Goal: Task Accomplishment & Management: Manage account settings

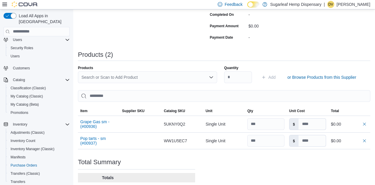
scroll to position [134, 0]
click at [190, 78] on div "Search or Scan to Add Product" at bounding box center [147, 78] width 139 height 12
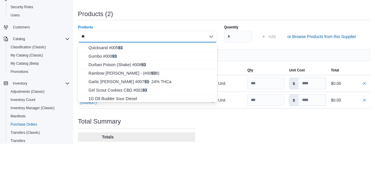
type input "***"
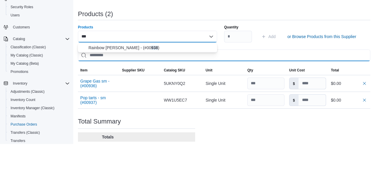
click at [149, 96] on input "search" at bounding box center [224, 97] width 292 height 12
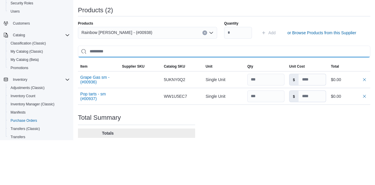
scroll to position [134, 0]
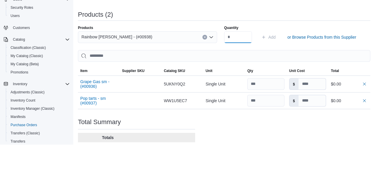
click at [240, 79] on input "Quantity" at bounding box center [238, 78] width 28 height 12
type input "***"
click at [269, 78] on span "Add" at bounding box center [271, 78] width 7 height 6
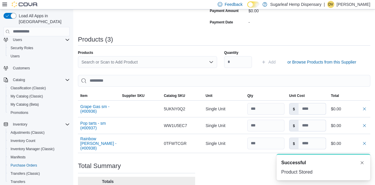
scroll to position [150, 0]
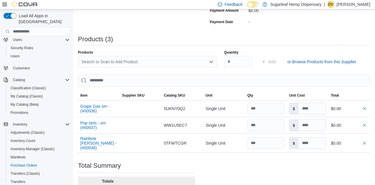
click at [185, 65] on div "Search or Scan to Add Product" at bounding box center [147, 62] width 139 height 12
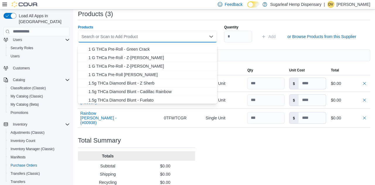
scroll to position [178, 0]
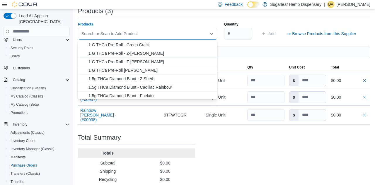
click at [346, 22] on div "Purchase Order: POFV1N-146 Feedback Purchase Order Details Edit Status Pending …" at bounding box center [224, 37] width 292 height 334
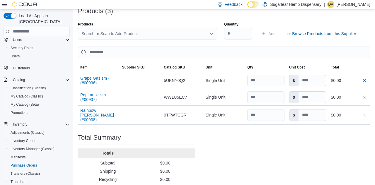
click at [183, 33] on div "Search or Scan to Add Product" at bounding box center [147, 34] width 139 height 12
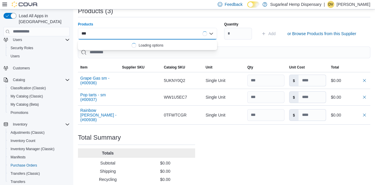
scroll to position [0, 0]
type input "*"
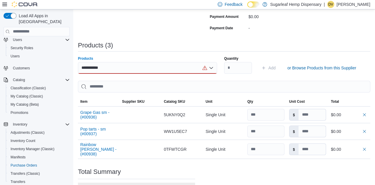
scroll to position [144, 0]
click at [129, 69] on div "**********" at bounding box center [147, 68] width 139 height 12
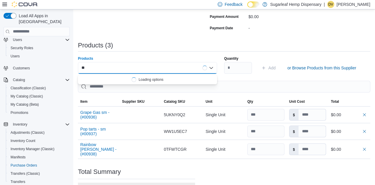
type input "*"
type input "********"
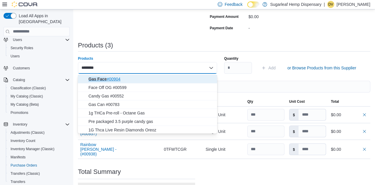
click at [140, 79] on span "Gas Face #00904" at bounding box center [150, 79] width 125 height 6
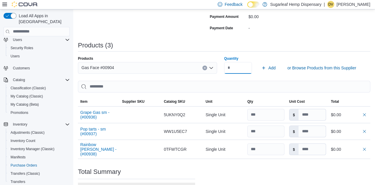
type input "***"
click at [265, 66] on span "Add" at bounding box center [268, 68] width 14 height 12
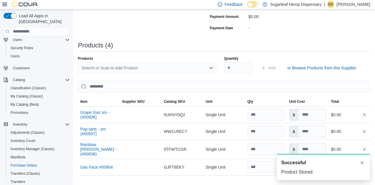
click at [179, 67] on div "Search or Scan to Add Product" at bounding box center [147, 68] width 139 height 12
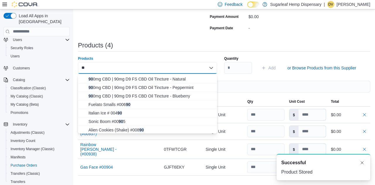
type input "***"
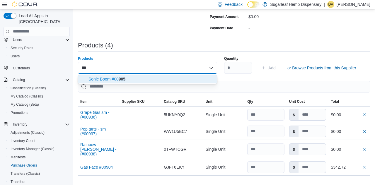
click at [158, 77] on span "Sonic Boom #00 905" at bounding box center [150, 79] width 125 height 6
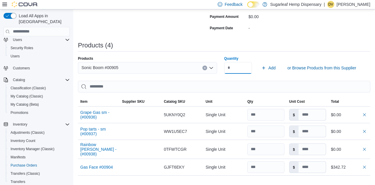
type input "***"
click at [271, 69] on span "Add" at bounding box center [271, 68] width 7 height 6
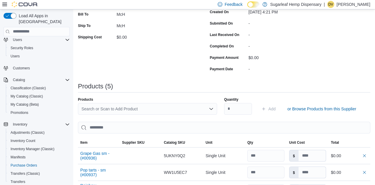
scroll to position [103, 0]
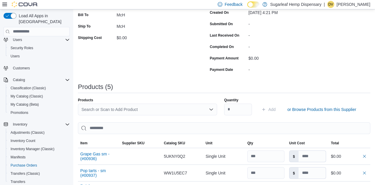
click at [121, 113] on div "Search or Scan to Add Product" at bounding box center [147, 110] width 139 height 12
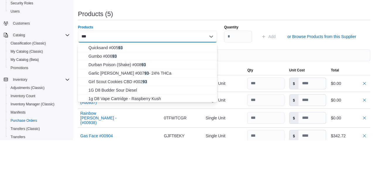
scroll to position [0, 0]
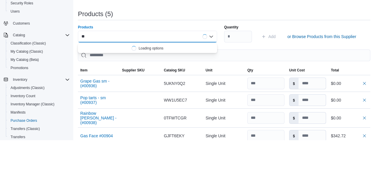
type input "*"
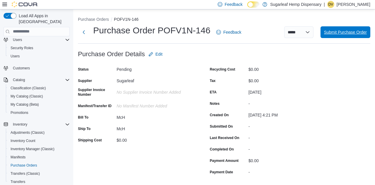
click at [347, 30] on span "Submit Purchase Order" at bounding box center [345, 32] width 43 height 12
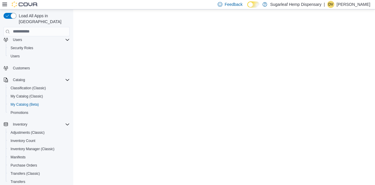
select select "**********"
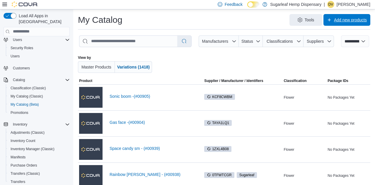
click at [351, 23] on span "Add new products" at bounding box center [350, 20] width 33 height 6
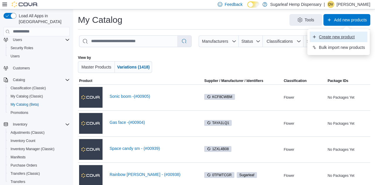
click at [330, 39] on span "Create new product" at bounding box center [342, 37] width 46 height 6
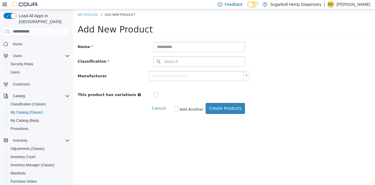
click at [176, 48] on input "text" at bounding box center [199, 47] width 92 height 10
type input "**********"
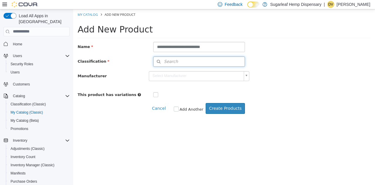
click at [194, 59] on button "Search" at bounding box center [199, 61] width 92 height 10
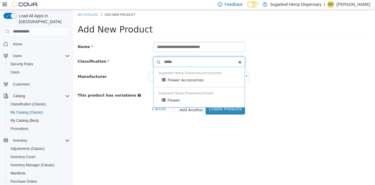
type input "******"
click at [192, 101] on div "Flower" at bounding box center [201, 100] width 78 height 6
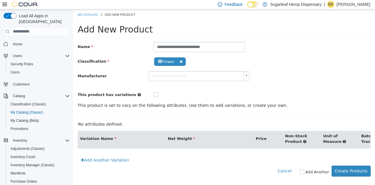
click at [224, 76] on body "**********" at bounding box center [224, 95] width 302 height 173
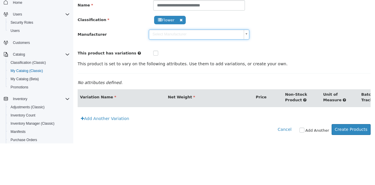
click at [331, 45] on div "**********" at bounding box center [224, 28] width 293 height 56
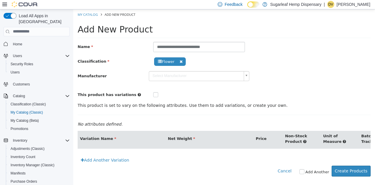
click at [114, 161] on link "Add Another Variation" at bounding box center [105, 160] width 55 height 11
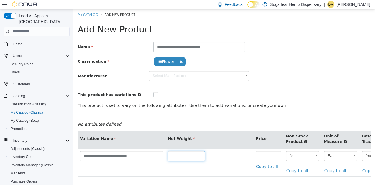
click at [189, 155] on input "text" at bounding box center [186, 156] width 37 height 10
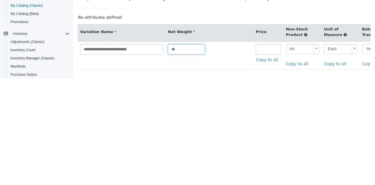
type input "*"
type input "***"
click at [266, 48] on input "number" at bounding box center [268, 49] width 25 height 10
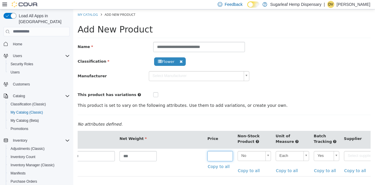
scroll to position [0, 214]
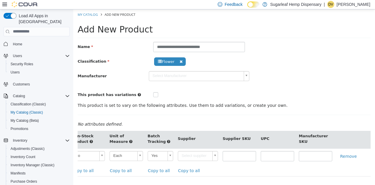
type input "****"
click at [205, 151] on body "**********" at bounding box center [224, 109] width 302 height 201
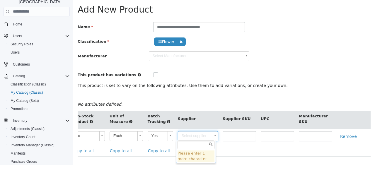
scroll to position [26, 0]
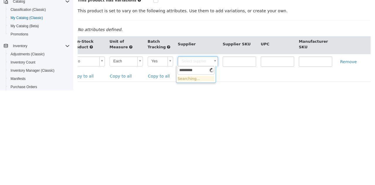
type input "*********"
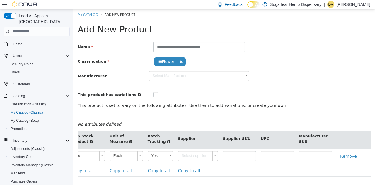
scroll to position [0, 210]
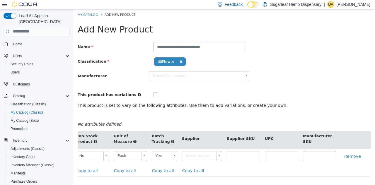
click at [206, 153] on body "**********" at bounding box center [224, 109] width 302 height 201
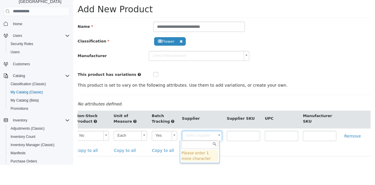
scroll to position [26, 0]
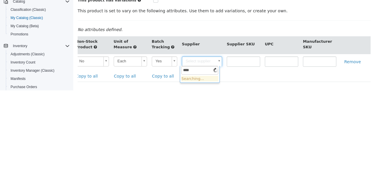
type input "*****"
type input "******"
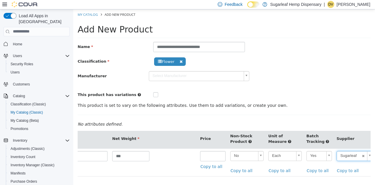
scroll to position [0, 0]
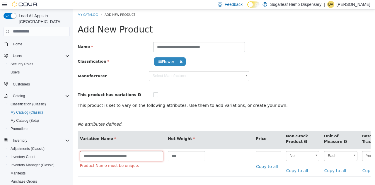
click at [118, 155] on input "**********" at bounding box center [121, 156] width 83 height 10
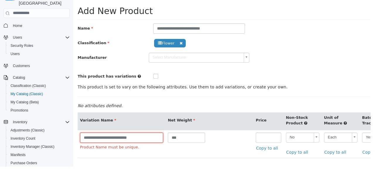
scroll to position [26, 0]
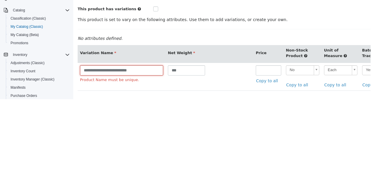
click at [125, 72] on input "**********" at bounding box center [121, 70] width 83 height 10
click at [124, 68] on input "**********" at bounding box center [121, 70] width 83 height 10
click at [119, 70] on input "**********" at bounding box center [121, 70] width 83 height 10
click at [120, 72] on input "**********" at bounding box center [121, 70] width 83 height 10
type input "**********"
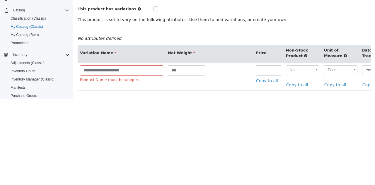
click at [217, 84] on td "***" at bounding box center [209, 77] width 88 height 28
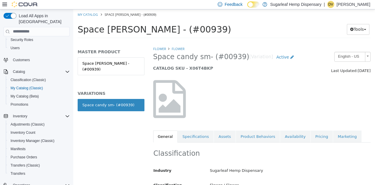
scroll to position [27, 0]
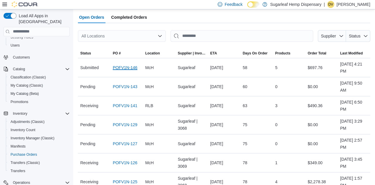
click at [127, 71] on link "POFV1N-146" at bounding box center [125, 67] width 25 height 7
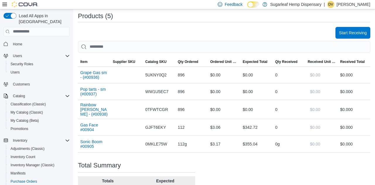
scroll to position [169, 0]
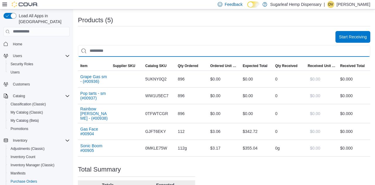
click at [226, 53] on input "search" at bounding box center [224, 51] width 292 height 12
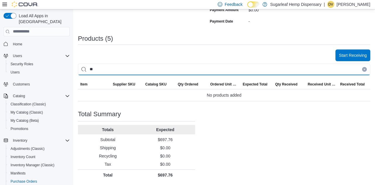
scroll to position [152, 0]
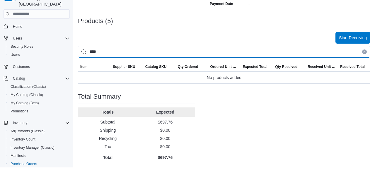
type input "*****"
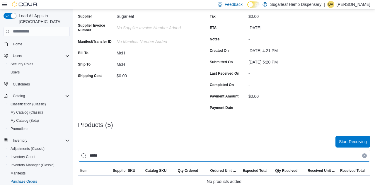
scroll to position [0, 0]
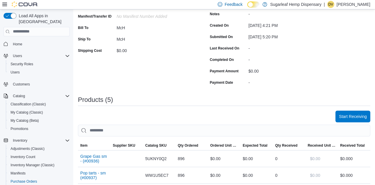
scroll to position [93, 0]
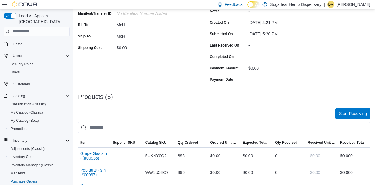
click at [214, 127] on input "search" at bounding box center [224, 128] width 292 height 12
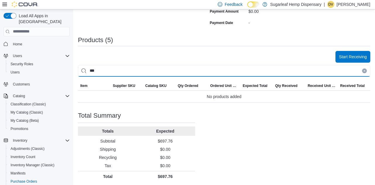
scroll to position [149, 0]
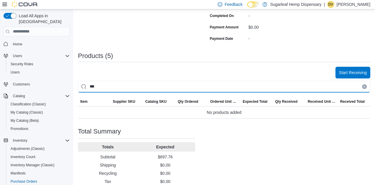
click at [366, 90] on input "***" at bounding box center [224, 87] width 292 height 12
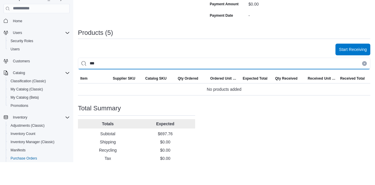
scroll to position [134, 0]
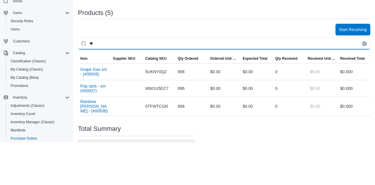
type input "*"
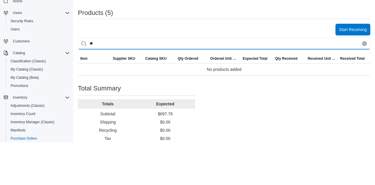
type input "*"
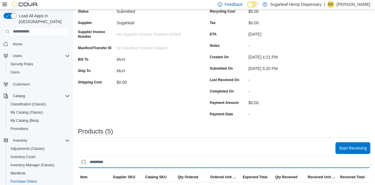
scroll to position [0, 0]
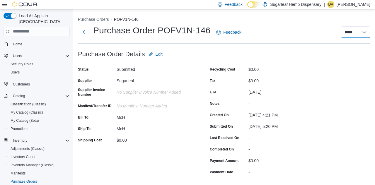
click at [352, 34] on select "**********" at bounding box center [355, 32] width 29 height 12
click at [325, 29] on div "**********" at bounding box center [309, 32] width 122 height 12
click at [157, 60] on span "Edit" at bounding box center [156, 54] width 14 height 12
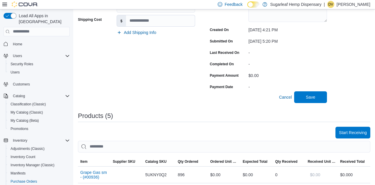
scroll to position [122, 0]
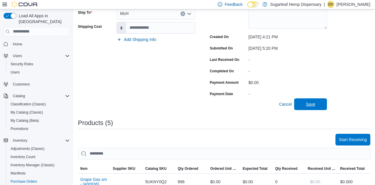
click at [313, 106] on span "Save" at bounding box center [310, 104] width 9 height 6
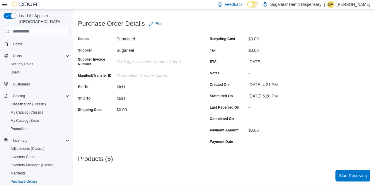
scroll to position [27, 0]
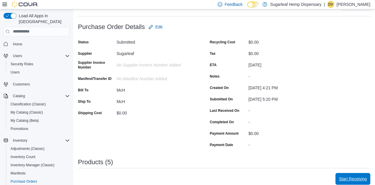
click at [354, 178] on span "Start Receiving" at bounding box center [353, 179] width 28 height 6
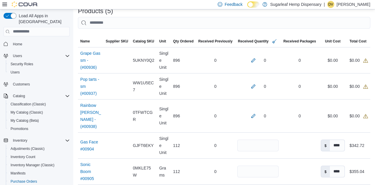
scroll to position [127, 0]
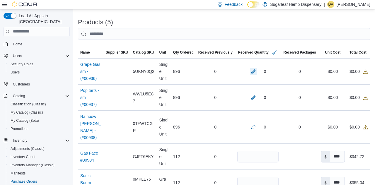
click at [250, 73] on button "button" at bounding box center [253, 71] width 7 height 7
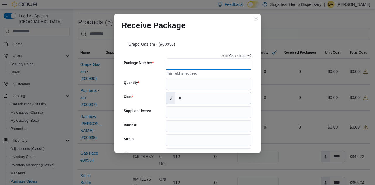
click at [223, 68] on input "Package Number" at bounding box center [209, 64] width 86 height 12
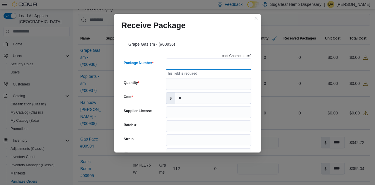
scroll to position [155, 0]
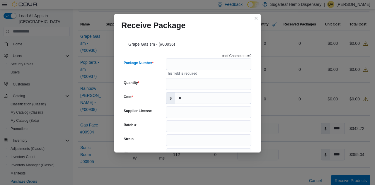
click at [237, 35] on div "Grape Gas sm - (#00936)" at bounding box center [187, 43] width 132 height 16
click at [228, 78] on input "Quantity" at bounding box center [209, 84] width 86 height 12
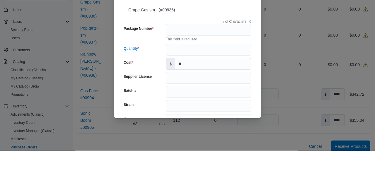
click at [295, 70] on div "Receive Package Grape Gas sm - (#00936) # of Characters = 0 Package Number This…" at bounding box center [187, 92] width 375 height 185
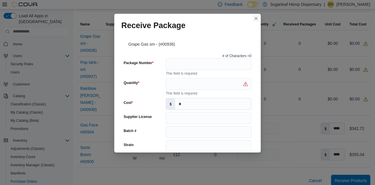
click at [252, 15] on button "Closes this modal window" at bounding box center [255, 18] width 7 height 7
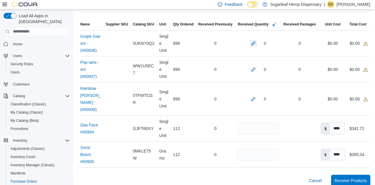
click at [250, 42] on button "button" at bounding box center [253, 43] width 7 height 7
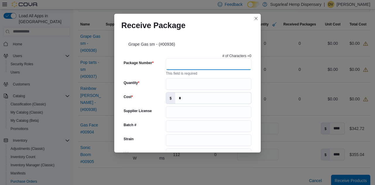
click at [226, 58] on input "Package Number" at bounding box center [209, 64] width 86 height 12
type input "*"
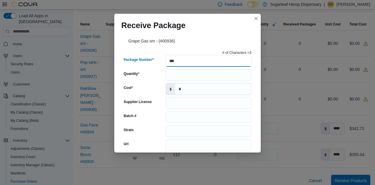
scroll to position [0, 0]
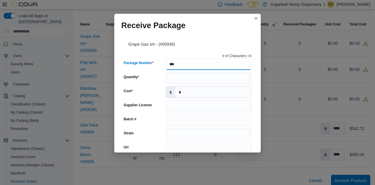
type input "***"
click at [291, 33] on div "Receive Package Grape Gas sm - (#00936) # of Characters = 3 Package Number *** …" at bounding box center [187, 92] width 375 height 185
click at [254, 15] on button "Closes this modal window" at bounding box center [255, 18] width 7 height 7
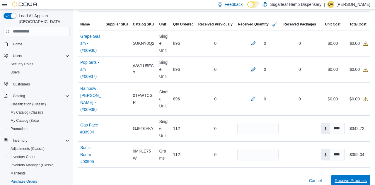
click at [356, 178] on span "Receive Products" at bounding box center [351, 181] width 32 height 6
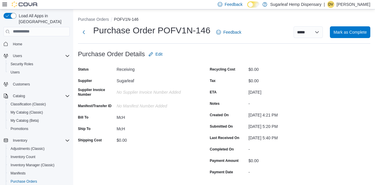
click at [350, 42] on div "**********" at bounding box center [224, 34] width 292 height 19
click at [350, 35] on span "Mark as Complete" at bounding box center [349, 32] width 33 height 6
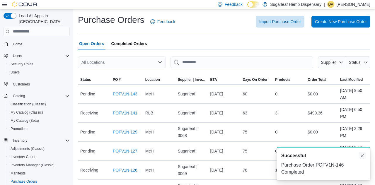
click at [361, 159] on button "Dismiss toast" at bounding box center [362, 155] width 7 height 7
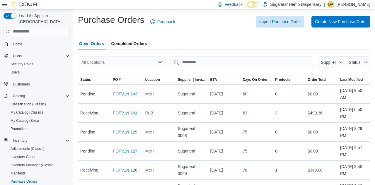
click at [209, 26] on div "Import Purchase Order Create New Purchase Order" at bounding box center [276, 22] width 188 height 12
click at [342, 27] on span "Create New Purchase Order" at bounding box center [341, 22] width 52 height 12
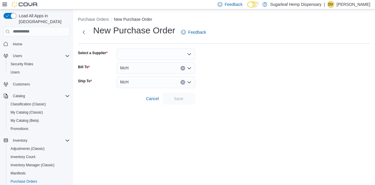
click at [140, 56] on div at bounding box center [156, 54] width 79 height 12
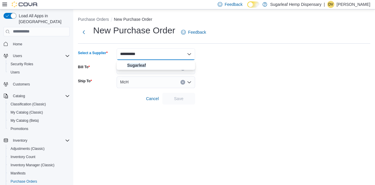
click at [241, 61] on form "Select a Supplier ********* Combo box. Selected. Sugarleaf . Selected. Combo bo…" at bounding box center [224, 76] width 292 height 56
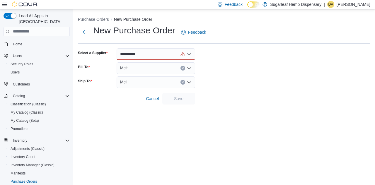
click at [168, 58] on div "*********" at bounding box center [156, 54] width 79 height 12
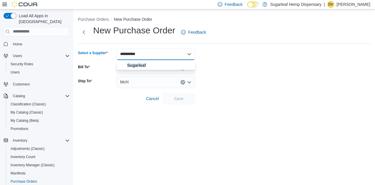
click at [140, 70] on div "McH" at bounding box center [156, 68] width 79 height 12
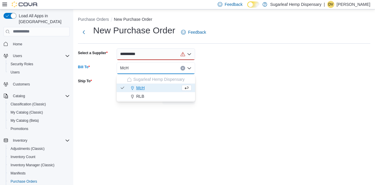
click at [234, 58] on form "Select a Supplier ********* Bill To McH Combo box. Selected. McH. Press Backspa…" at bounding box center [224, 76] width 292 height 56
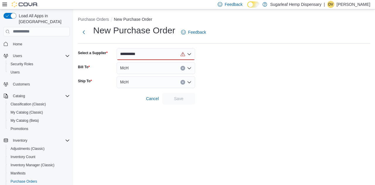
click at [151, 69] on div "McH" at bounding box center [156, 68] width 79 height 12
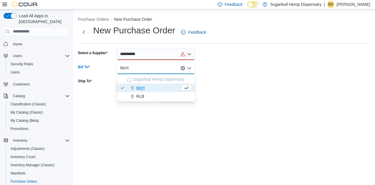
click at [241, 58] on form "Select a Supplier ********* Bill To McH Combo box. Selected. McH. Press Backspa…" at bounding box center [224, 76] width 292 height 56
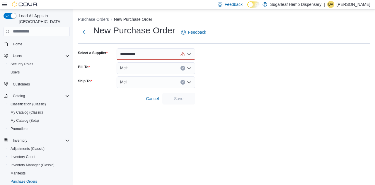
click at [156, 58] on div "*********" at bounding box center [156, 54] width 79 height 12
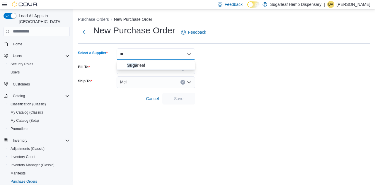
type input "*"
click at [236, 61] on form "Select a Supplier ********* Combo box. Selected. Sugarleaf . Selected. Combo bo…" at bounding box center [224, 76] width 292 height 56
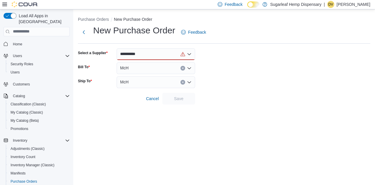
click at [184, 55] on div "*********" at bounding box center [156, 54] width 79 height 12
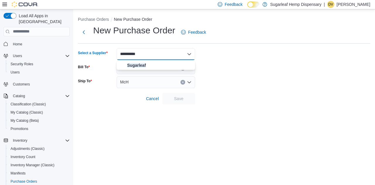
click at [228, 68] on form "Select a Supplier ********* Combo box. Selected. Sugarleaf . Selected. Combo bo…" at bounding box center [224, 76] width 292 height 56
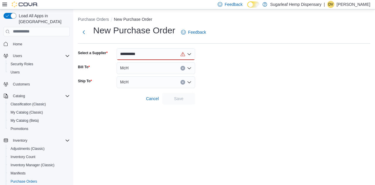
click at [187, 57] on icon "Open list of options" at bounding box center [189, 54] width 5 height 5
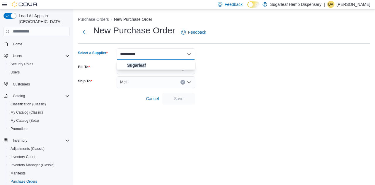
click at [155, 55] on div "********* Combo box. Selected. Sugarleaf . Selected. Combo box input. Type some…" at bounding box center [156, 54] width 79 height 12
type input "*********"
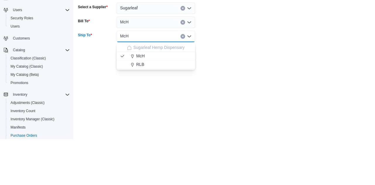
click at [298, 80] on form "Select a Supplier Sugarleaf Bill To McH Ship To McH Combo box. Selected. McH. P…" at bounding box center [224, 76] width 292 height 56
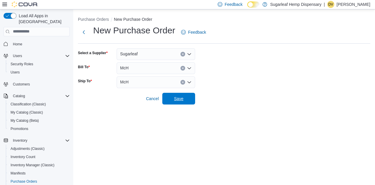
click at [189, 98] on span "Save" at bounding box center [179, 99] width 26 height 12
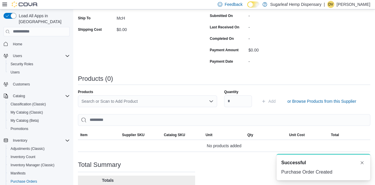
scroll to position [111, 0]
click at [162, 107] on div "Search or Scan to Add Product" at bounding box center [147, 101] width 139 height 12
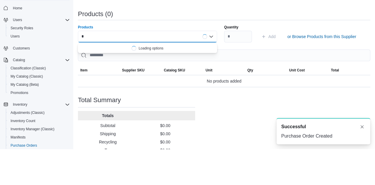
scroll to position [0, 0]
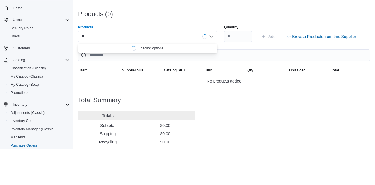
type input "***"
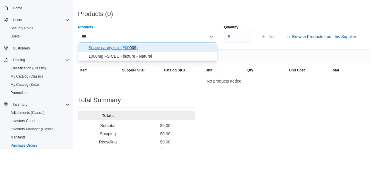
click at [127, 83] on span "Space candy sm- (#00 939 )" at bounding box center [150, 84] width 125 height 6
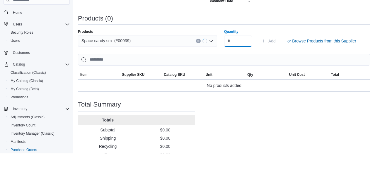
scroll to position [139, 0]
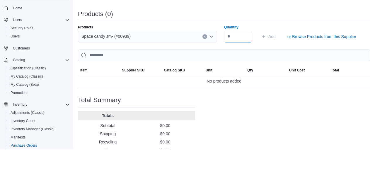
click at [245, 72] on input "Quantity" at bounding box center [238, 73] width 28 height 12
type input "***"
click at [287, 53] on div "Products (0)" at bounding box center [224, 50] width 292 height 7
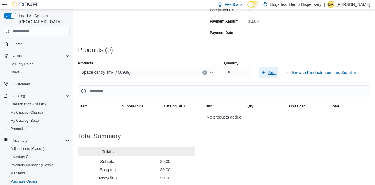
click at [268, 71] on span "Add" at bounding box center [271, 73] width 7 height 6
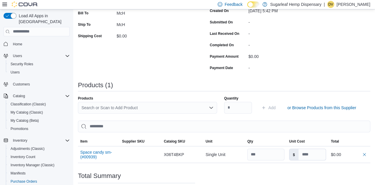
scroll to position [139, 0]
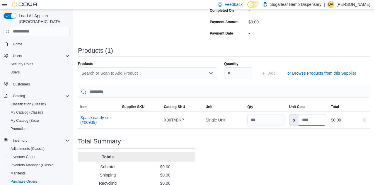
click at [308, 120] on input at bounding box center [312, 120] width 28 height 11
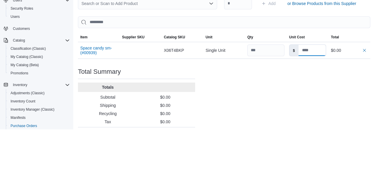
scroll to position [153, 0]
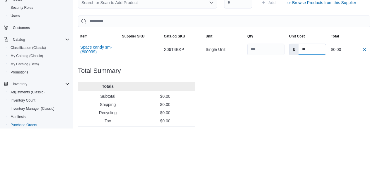
type input "*"
click at [286, 124] on div "Purchase Order: POFV1N-147 Feedback Purchase Order Details Edit Status Pending …" at bounding box center [224, 44] width 292 height 298
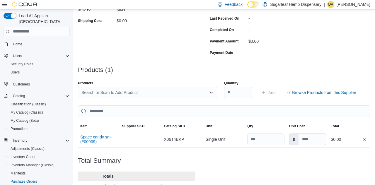
scroll to position [0, 0]
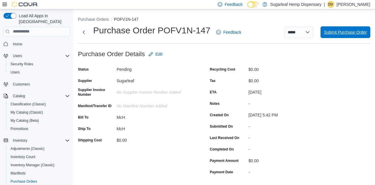
click at [357, 35] on span "Submit Purchase Order" at bounding box center [345, 32] width 43 height 6
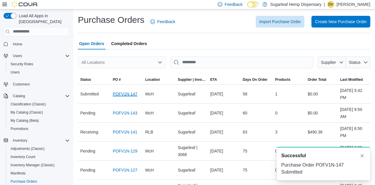
click at [125, 92] on link "POFV1N-147" at bounding box center [125, 94] width 25 height 7
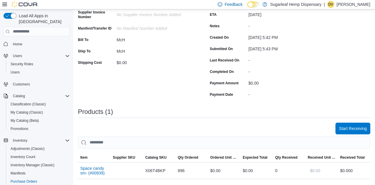
scroll to position [79, 0]
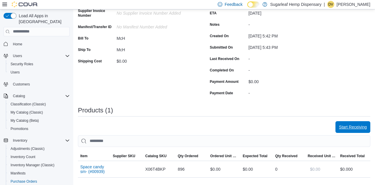
click at [352, 130] on span "Start Receiving" at bounding box center [353, 127] width 28 height 6
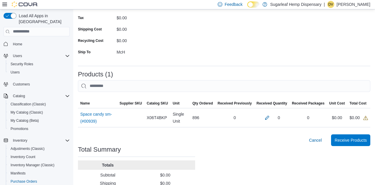
scroll to position [83, 0]
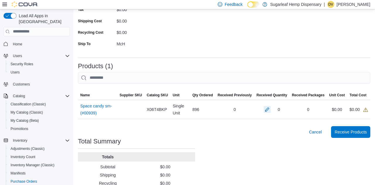
click at [271, 113] on button "button" at bounding box center [267, 109] width 7 height 7
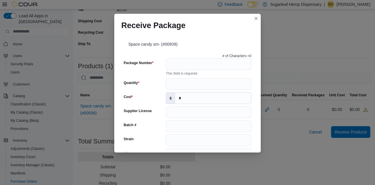
click at [306, 52] on div "Receive Package Space candy sm- (#00939) # of Characters = 0 Package Number Thi…" at bounding box center [187, 92] width 375 height 185
click at [344, 54] on div "Receive Package Space candy sm- (#00939) # of Characters = 0 Package Number Thi…" at bounding box center [187, 92] width 375 height 185
click at [253, 22] on button "Closes this modal window" at bounding box center [255, 18] width 7 height 7
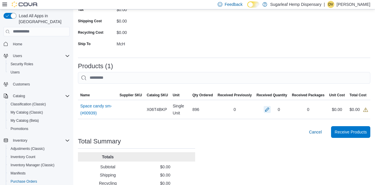
click at [269, 111] on button "button" at bounding box center [267, 109] width 7 height 7
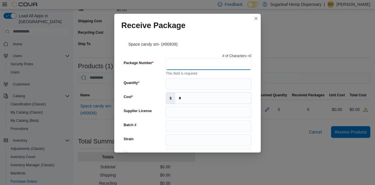
click at [231, 70] on input "Package Number" at bounding box center [209, 64] width 86 height 12
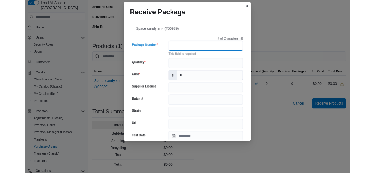
scroll to position [94, 0]
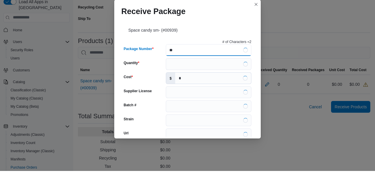
type input "*"
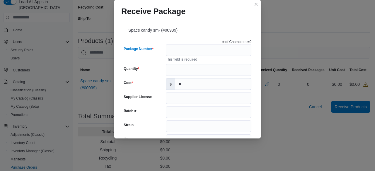
click at [146, 61] on label "Package Number" at bounding box center [139, 63] width 30 height 5
click at [166, 58] on input "Package Number" at bounding box center [209, 64] width 86 height 12
click at [245, 58] on input "Package Number" at bounding box center [209, 64] width 86 height 12
click at [246, 58] on input "Package Number" at bounding box center [209, 64] width 86 height 12
click at [245, 58] on input "Package Number" at bounding box center [209, 64] width 86 height 12
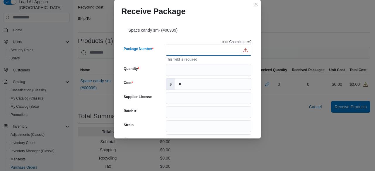
click at [246, 58] on input "Package Number" at bounding box center [209, 64] width 86 height 12
click at [245, 58] on input "Package Number" at bounding box center [209, 64] width 86 height 12
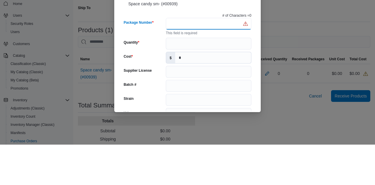
scroll to position [78, 0]
click at [209, 58] on input "Package Number" at bounding box center [209, 64] width 86 height 12
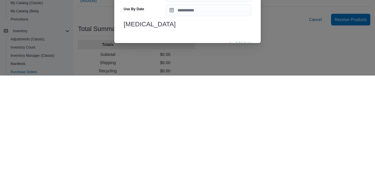
scroll to position [111, 0]
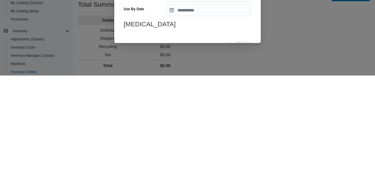
type input "*"
click at [294, 159] on div "Receive Package Space candy sm- (#00939) # of Characters = 1 Package Number * P…" at bounding box center [187, 92] width 375 height 185
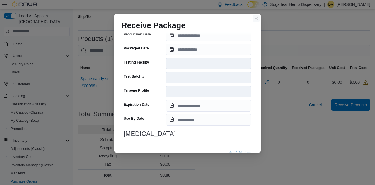
click at [253, 15] on button "Closes this modal window" at bounding box center [255, 18] width 7 height 7
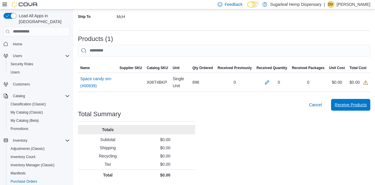
click at [350, 108] on span "Receive Products" at bounding box center [351, 105] width 32 height 12
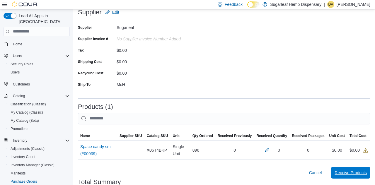
scroll to position [44, 0]
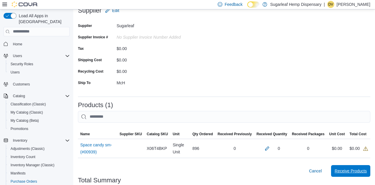
click at [351, 172] on span "Receive Products" at bounding box center [351, 171] width 32 height 6
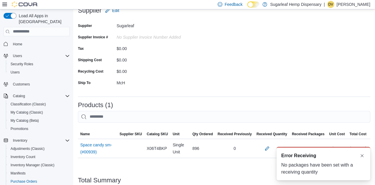
scroll to position [0, 0]
click at [347, 172] on div "A new notification appears Error Receiving No packages have been set with a rec…" at bounding box center [316, 163] width 117 height 43
click at [360, 159] on button "Dismiss toast" at bounding box center [362, 155] width 7 height 7
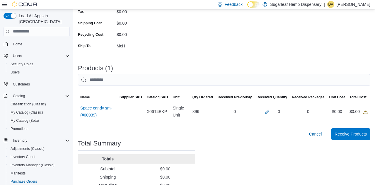
scroll to position [83, 0]
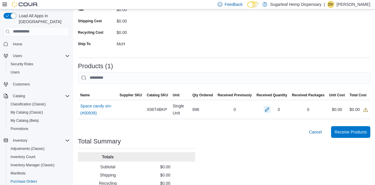
click at [269, 113] on button "button" at bounding box center [267, 109] width 7 height 7
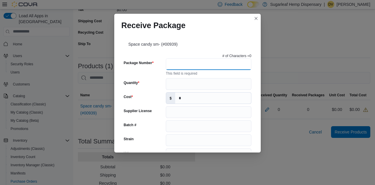
click at [239, 67] on input "Package Number" at bounding box center [209, 64] width 86 height 12
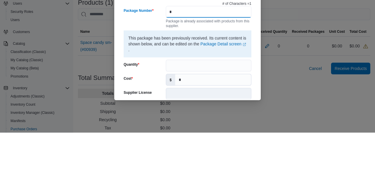
scroll to position [93, 0]
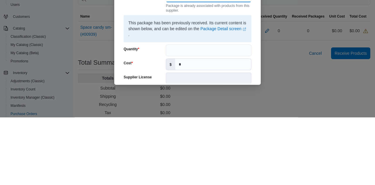
type input "*"
click at [236, 112] on input "Quantity" at bounding box center [209, 118] width 86 height 12
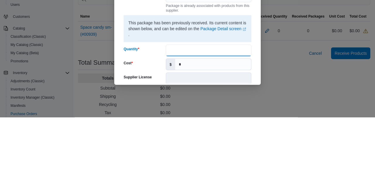
type input "***"
click at [231, 127] on input "*" at bounding box center [213, 132] width 76 height 11
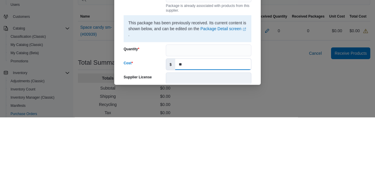
type input "*"
click at [246, 112] on input "***" at bounding box center [209, 118] width 86 height 12
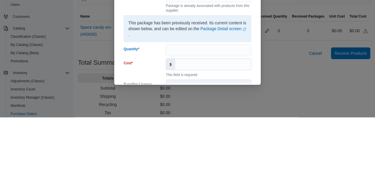
click at [285, 102] on div "Receive Package Space candy sm- (#00939) # of Characters = 1 Package Number * P…" at bounding box center [187, 92] width 375 height 185
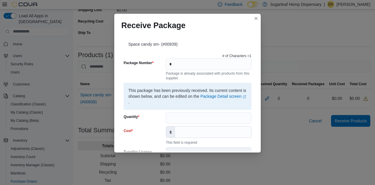
click at [250, 14] on div "Receive Package" at bounding box center [187, 23] width 146 height 19
click at [257, 15] on button "Closes this modal window" at bounding box center [255, 18] width 7 height 7
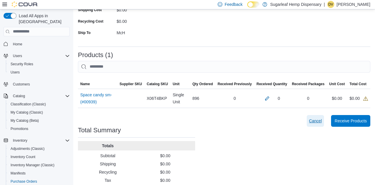
click at [312, 122] on span "Cancel" at bounding box center [315, 121] width 13 height 6
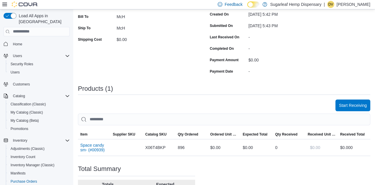
scroll to position [128, 0]
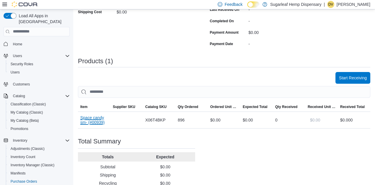
click at [97, 122] on button "Space candy sm- (#00939)" at bounding box center [94, 119] width 28 height 9
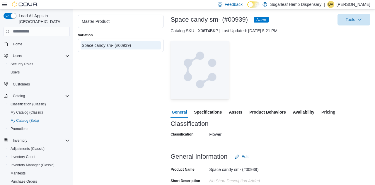
scroll to position [30, 0]
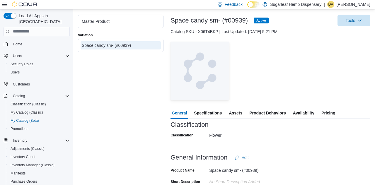
click at [300, 113] on span "Availability" at bounding box center [303, 113] width 21 height 12
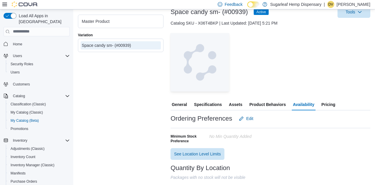
scroll to position [50, 0]
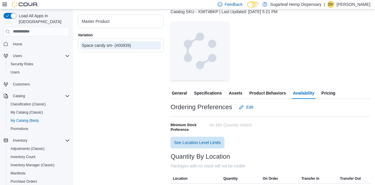
click at [321, 96] on span "Pricing" at bounding box center [328, 93] width 14 height 12
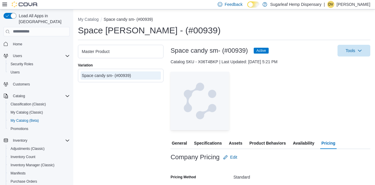
click at [141, 79] on div "Space candy sm- (#00939)" at bounding box center [121, 76] width 78 height 6
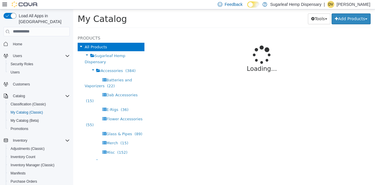
select select "**********"
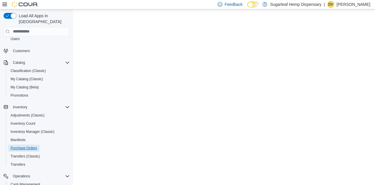
click at [35, 146] on span "Purchase Orders" at bounding box center [24, 148] width 27 height 5
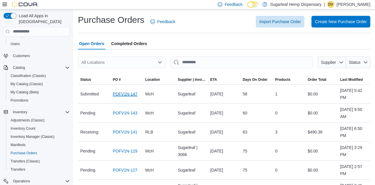
click at [129, 98] on link "POFV1N-147" at bounding box center [125, 94] width 25 height 7
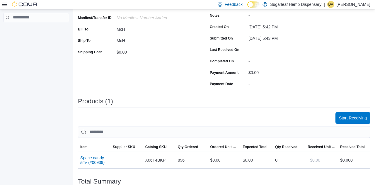
scroll to position [90, 0]
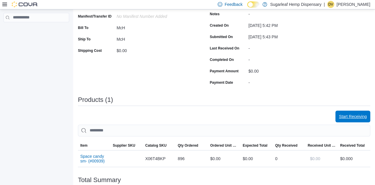
click at [350, 121] on span "Start Receiving" at bounding box center [353, 117] width 28 height 12
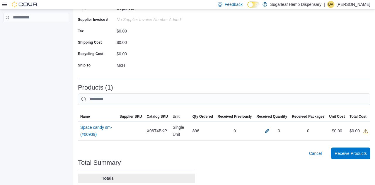
scroll to position [61, 0]
click at [351, 157] on span "Receive Products" at bounding box center [351, 154] width 32 height 6
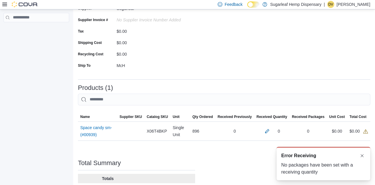
scroll to position [0, 0]
click at [363, 132] on div "$0.00" at bounding box center [358, 131] width 18 height 7
click at [365, 131] on icon at bounding box center [365, 131] width 5 height 4
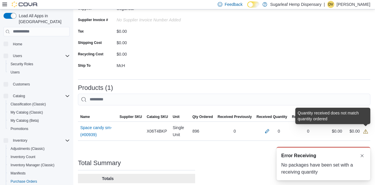
click at [364, 132] on icon at bounding box center [365, 131] width 5 height 5
click at [361, 133] on div "$0.00" at bounding box center [358, 131] width 18 height 7
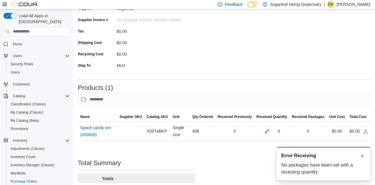
click at [361, 134] on div "$0.00" at bounding box center [358, 131] width 18 height 7
click at [363, 129] on span at bounding box center [365, 131] width 5 height 7
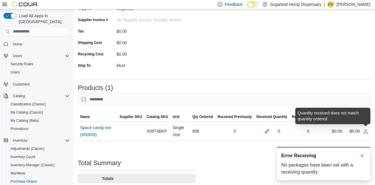
click at [366, 130] on icon at bounding box center [365, 131] width 5 height 5
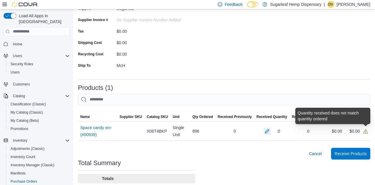
click at [269, 132] on button "button" at bounding box center [267, 131] width 7 height 7
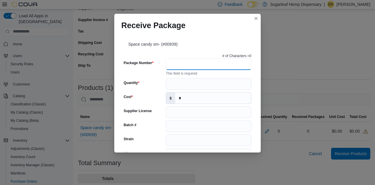
click at [216, 64] on input "Package Number" at bounding box center [209, 64] width 86 height 12
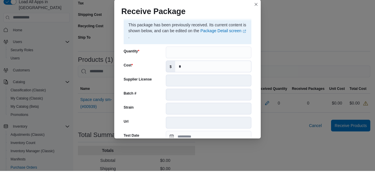
scroll to position [52, 0]
type input "*"
click at [214, 60] on input "Quantity" at bounding box center [209, 66] width 86 height 12
type input "***"
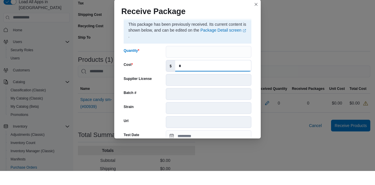
click at [216, 74] on input "*" at bounding box center [213, 79] width 76 height 11
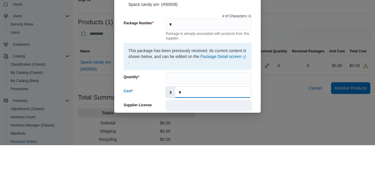
scroll to position [0, 0]
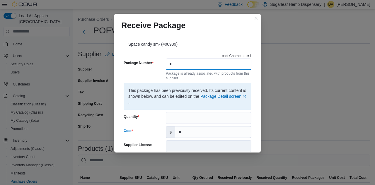
click at [205, 58] on input "*" at bounding box center [209, 64] width 86 height 12
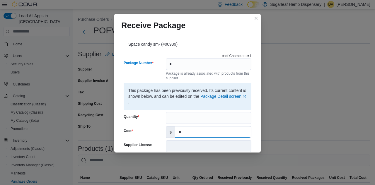
click at [199, 127] on input "*" at bounding box center [213, 132] width 76 height 11
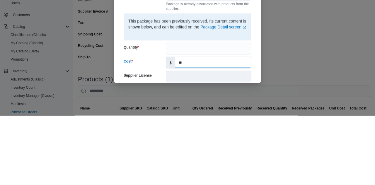
type input "*"
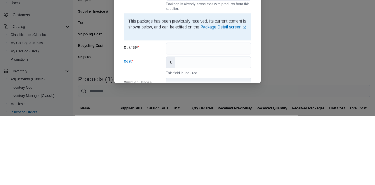
click at [283, 114] on div "Receive Package Space candy sm- (#00939) # of Characters = 1 Package Number * P…" at bounding box center [187, 92] width 375 height 185
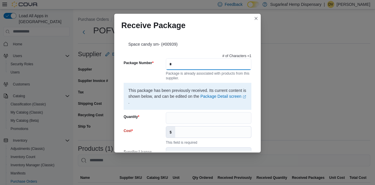
click at [237, 58] on input "*" at bounding box center [209, 64] width 86 height 12
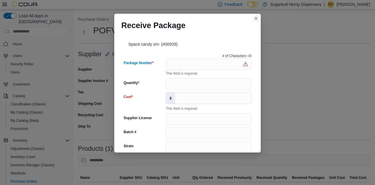
click at [257, 15] on button "Closes this modal window" at bounding box center [255, 18] width 7 height 7
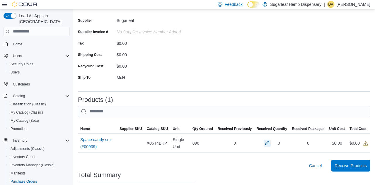
scroll to position [49, 0]
click at [311, 168] on span "Cancel" at bounding box center [315, 166] width 13 height 6
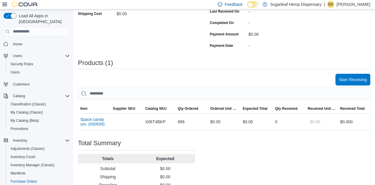
scroll to position [127, 0]
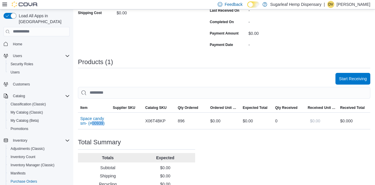
click at [129, 135] on div "Purchase Order: POFV1N-147 Feedback Purchase Order Details Edit Status Submitte…" at bounding box center [224, 65] width 292 height 288
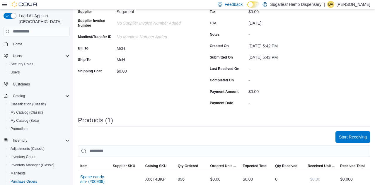
scroll to position [0, 0]
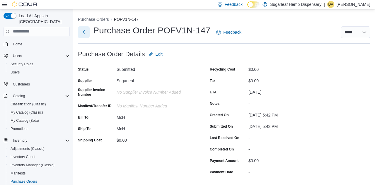
click at [85, 38] on button "Next" at bounding box center [84, 32] width 12 height 12
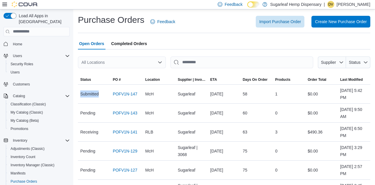
click at [90, 94] on span "Submitted" at bounding box center [89, 94] width 18 height 7
click at [346, 94] on div "Sep 11, 2025 5:42 PM" at bounding box center [354, 94] width 33 height 19
click at [121, 97] on link "POFV1N-147" at bounding box center [125, 94] width 25 height 7
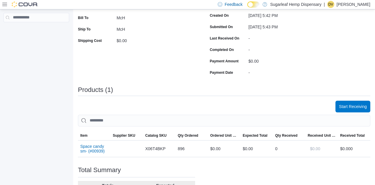
scroll to position [128, 0]
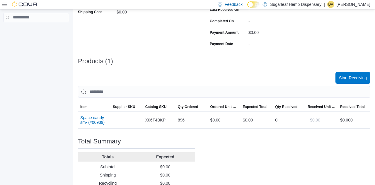
click at [349, 121] on div "$0.00 0" at bounding box center [354, 120] width 28 height 7
click at [351, 82] on span "Start Receiving" at bounding box center [353, 78] width 28 height 12
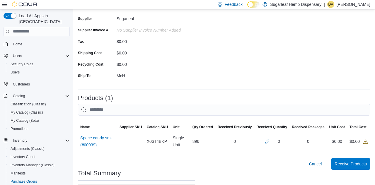
scroll to position [59, 0]
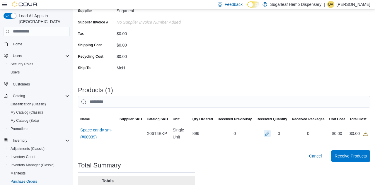
click at [271, 134] on button "button" at bounding box center [267, 133] width 7 height 7
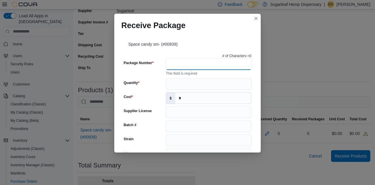
click at [238, 66] on input "Package Number" at bounding box center [209, 64] width 86 height 12
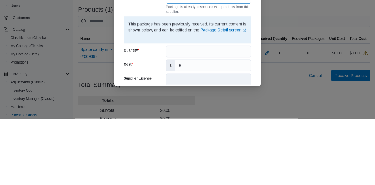
scroll to position [73, 0]
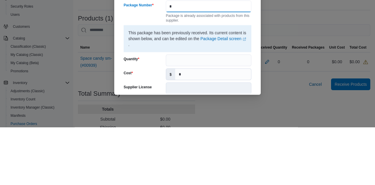
type input "*"
click at [191, 112] on input "Quantity" at bounding box center [209, 118] width 86 height 12
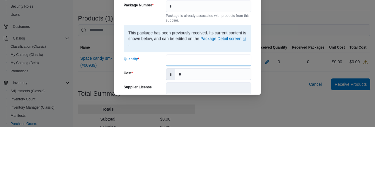
type input "*"
type input "***"
click at [217, 127] on input "*" at bounding box center [213, 132] width 76 height 11
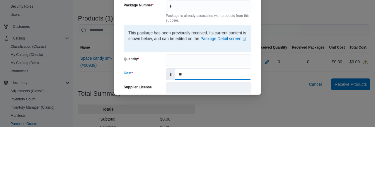
type input "*"
click at [217, 127] on input "**" at bounding box center [213, 132] width 76 height 11
type input "**"
click at [151, 126] on div "Cost" at bounding box center [144, 132] width 40 height 12
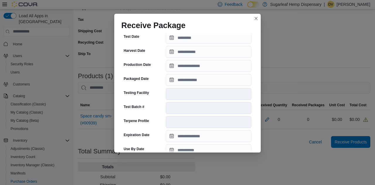
scroll to position [195, 0]
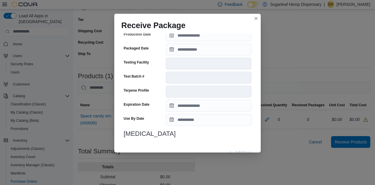
click at [240, 164] on span "Submit" at bounding box center [237, 167] width 13 height 6
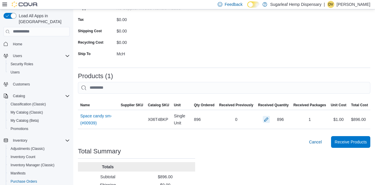
scroll to position [83, 0]
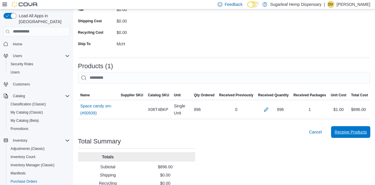
click at [351, 137] on span "Receive Products" at bounding box center [351, 132] width 32 height 12
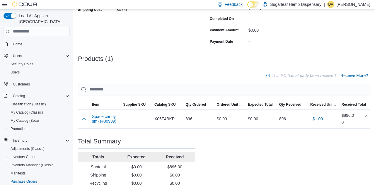
scroll to position [131, 0]
click at [320, 118] on span "$1.00" at bounding box center [318, 119] width 10 height 6
click at [344, 171] on div "Purchase Order: POFV1N-147 Feedback Purchase Order Details Edit Status Receivin…" at bounding box center [224, 63] width 292 height 290
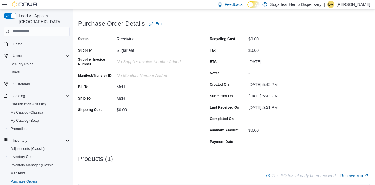
scroll to position [0, 0]
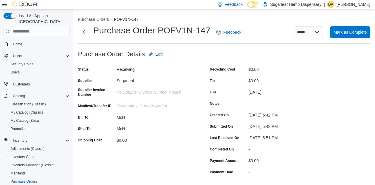
click at [353, 32] on span "Mark as Complete" at bounding box center [349, 32] width 33 height 6
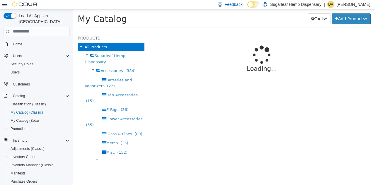
select select "**********"
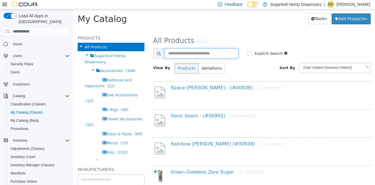
click at [215, 54] on input "text" at bounding box center [201, 53] width 74 height 10
type input "***"
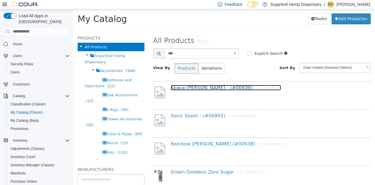
click at [185, 86] on link "Space candy smalls - (#00939) [1 variation]" at bounding box center [226, 88] width 110 height 6
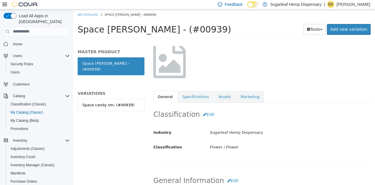
scroll to position [0, 6]
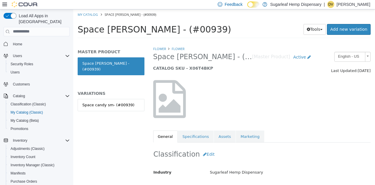
click at [191, 137] on link "Specifications" at bounding box center [196, 136] width 36 height 12
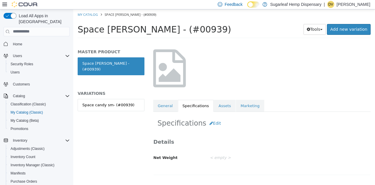
scroll to position [28, 0]
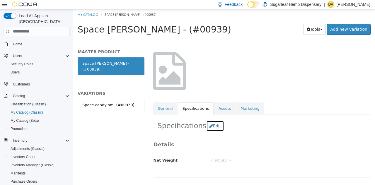
click at [210, 126] on button "Edit" at bounding box center [215, 125] width 18 height 11
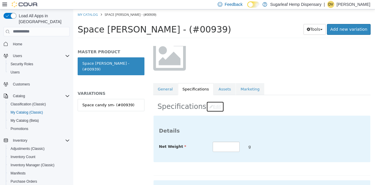
scroll to position [56, 0]
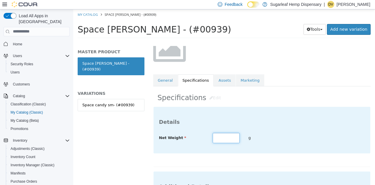
click at [226, 136] on input "text" at bounding box center [226, 138] width 27 height 10
type input "***"
click at [304, 119] on h3 "Details" at bounding box center [262, 121] width 206 height 7
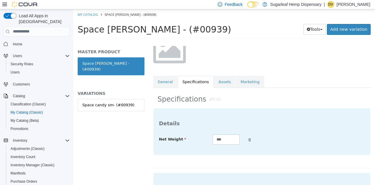
scroll to position [162, 0]
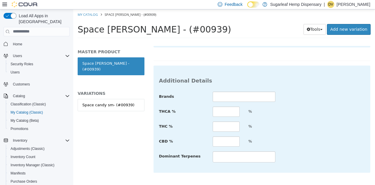
click at [257, 185] on div "Specifications Edit Details Net Weight *** g Additional Details Brands THCA % %…" at bounding box center [262, 96] width 218 height 233
click at [258, 185] on div "Specifications Edit Details Net Weight *** g Additional Details Brands THCA % %…" at bounding box center [262, 96] width 218 height 233
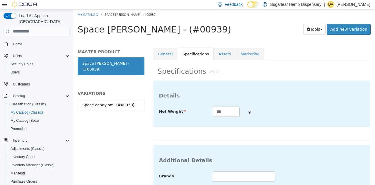
scroll to position [0, 0]
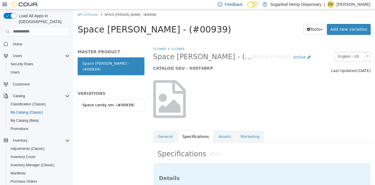
click at [324, 115] on div at bounding box center [262, 99] width 226 height 50
click at [219, 134] on link "Assets" at bounding box center [225, 136] width 22 height 12
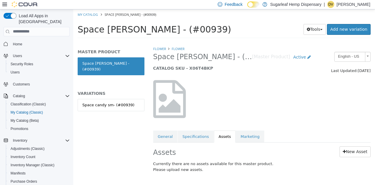
click at [241, 130] on link "Marketing" at bounding box center [250, 136] width 28 height 12
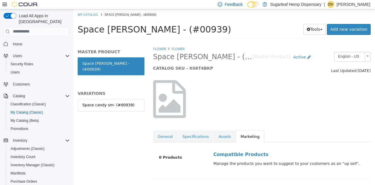
click at [163, 141] on link "General" at bounding box center [165, 136] width 24 height 12
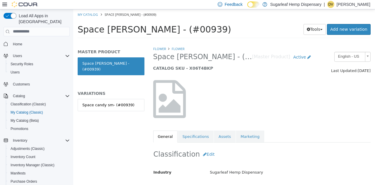
click at [95, 102] on link "Space candy sm- (#00939)" at bounding box center [111, 105] width 67 height 12
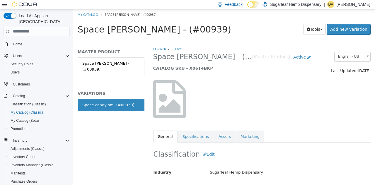
click at [110, 73] on div "Space candy smalls - (#00939)" at bounding box center [111, 72] width 67 height 30
click at [110, 66] on link "Space candy smalls - (#00939)" at bounding box center [111, 66] width 67 height 18
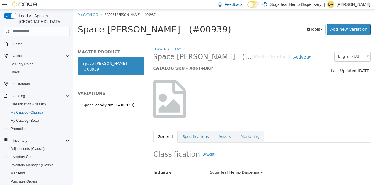
click at [107, 64] on link "Space candy smalls - (#00939)" at bounding box center [111, 66] width 67 height 18
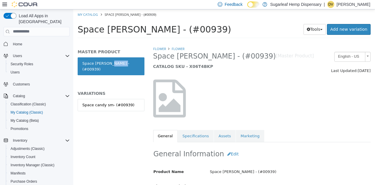
click at [108, 63] on link "Space candy smalls - (#00939)" at bounding box center [111, 66] width 67 height 18
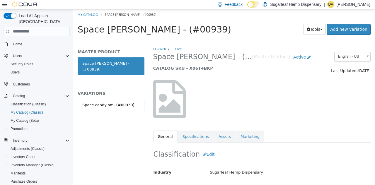
click at [108, 102] on link "Space candy sm- (#00939)" at bounding box center [111, 105] width 67 height 12
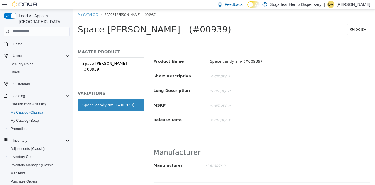
scroll to position [0, 6]
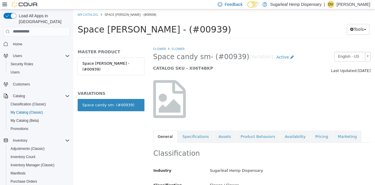
click at [190, 135] on link "Specifications" at bounding box center [196, 136] width 36 height 12
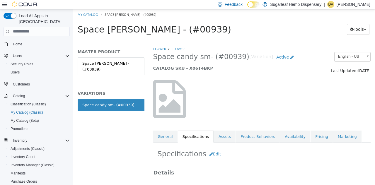
click at [224, 136] on link "Assets" at bounding box center [225, 136] width 22 height 12
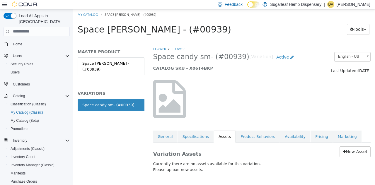
click at [254, 133] on link "Product Behaviors" at bounding box center [258, 136] width 44 height 12
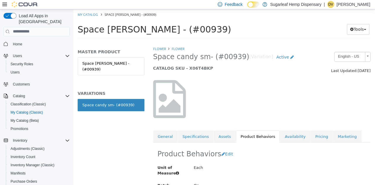
click at [289, 137] on link "Availability" at bounding box center [295, 136] width 30 height 12
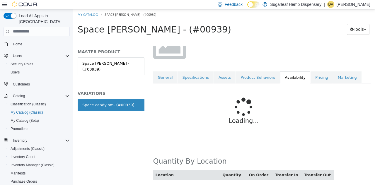
scroll to position [33, 0]
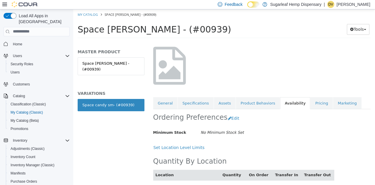
click at [311, 102] on link "Pricing" at bounding box center [321, 103] width 22 height 12
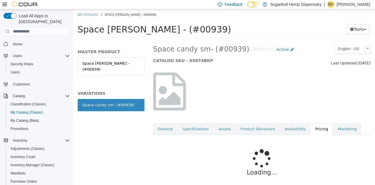
scroll to position [22, 0]
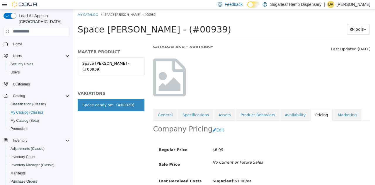
click at [336, 112] on link "Marketing" at bounding box center [347, 115] width 28 height 12
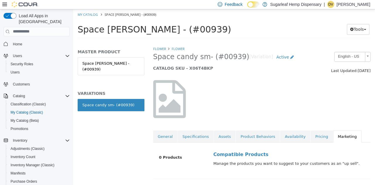
click at [304, 92] on div at bounding box center [262, 99] width 226 height 50
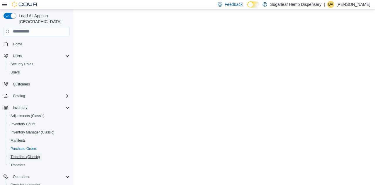
click at [17, 153] on span "Transfers (Classic)" at bounding box center [25, 156] width 29 height 7
click at [21, 146] on span "Purchase Orders" at bounding box center [24, 148] width 27 height 5
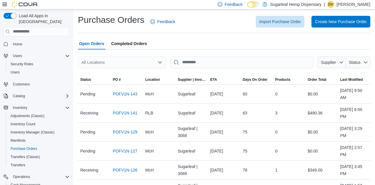
click at [119, 47] on span "Completed Orders" at bounding box center [129, 44] width 36 height 12
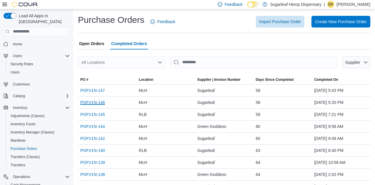
click at [90, 105] on link "POFV1N-146" at bounding box center [92, 102] width 25 height 7
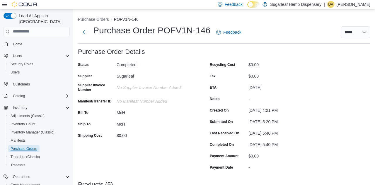
click at [23, 146] on span "Purchase Orders" at bounding box center [24, 148] width 27 height 5
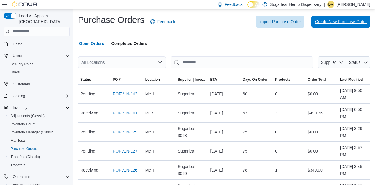
click at [348, 28] on span "Create New Purchase Order" at bounding box center [341, 22] width 52 height 12
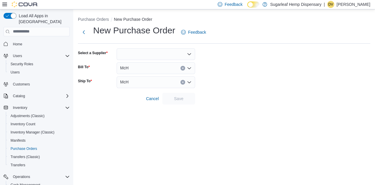
click at [160, 57] on div at bounding box center [156, 54] width 79 height 12
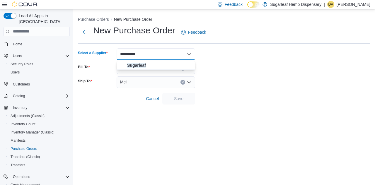
click at [234, 58] on form "Select a Supplier ********* Combo box. Selected. Sugarleaf . Selected. Combo bo…" at bounding box center [224, 76] width 292 height 56
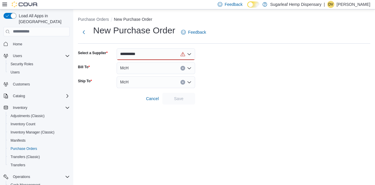
click at [166, 59] on div "*********" at bounding box center [156, 54] width 79 height 12
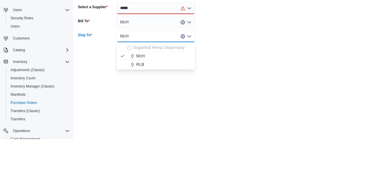
click at [141, 53] on div "*****" at bounding box center [156, 54] width 79 height 12
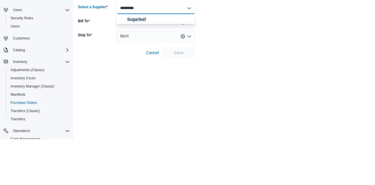
type input "*********"
click at [236, 85] on form "Select a Supplier ********* Combo box. Selected. Sugarleaf. Selected. Combo box…" at bounding box center [224, 76] width 292 height 56
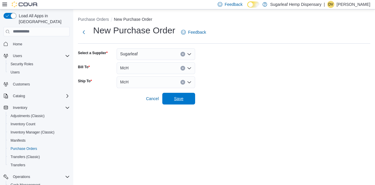
click at [184, 99] on span "Save" at bounding box center [179, 99] width 26 height 12
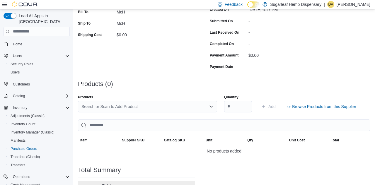
scroll to position [105, 0]
click at [97, 109] on div "Search or Scan to Add Product" at bounding box center [147, 107] width 139 height 12
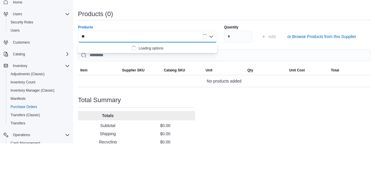
scroll to position [0, 0]
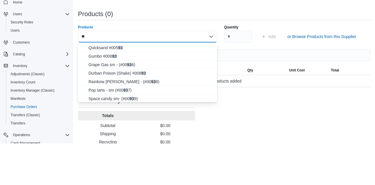
type input "***"
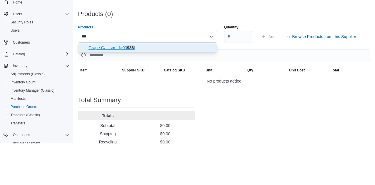
click at [100, 94] on button "Grape Gas sm - (#00 936 )" at bounding box center [147, 90] width 139 height 8
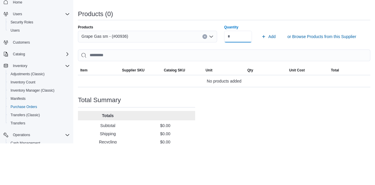
scroll to position [134, 0]
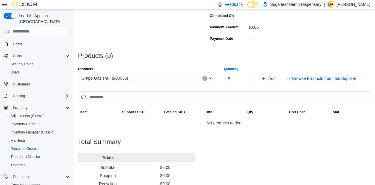
type input "***"
click at [268, 81] on span "Add" at bounding box center [268, 79] width 14 height 12
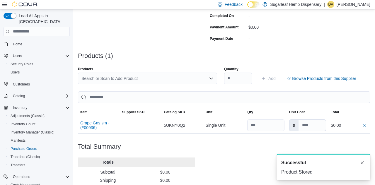
scroll to position [0, 0]
click at [310, 128] on input at bounding box center [312, 125] width 28 height 11
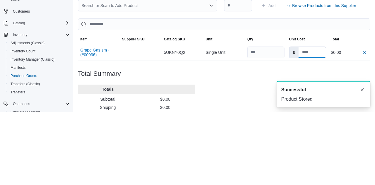
scroll to position [134, 0]
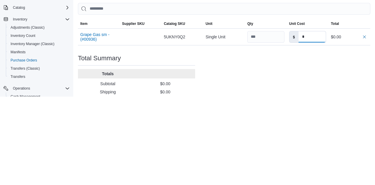
type input "*"
click at [270, 150] on div "Purchase Order: POFV1N-148 Feedback Purchase Order Details Edit Status Pending …" at bounding box center [224, 64] width 292 height 298
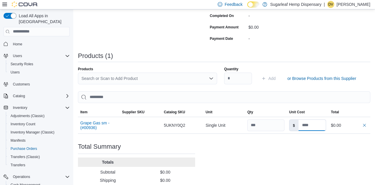
click at [315, 125] on input at bounding box center [312, 125] width 28 height 11
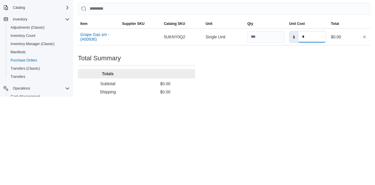
type input "*"
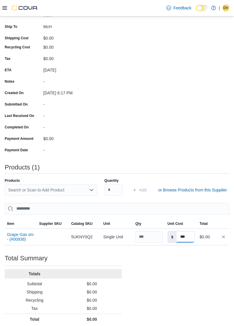
scroll to position [130, 0]
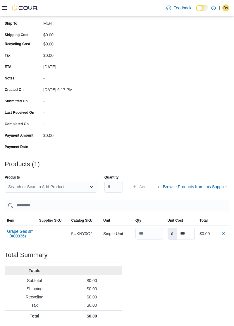
click at [187, 185] on input "***" at bounding box center [186, 233] width 18 height 11
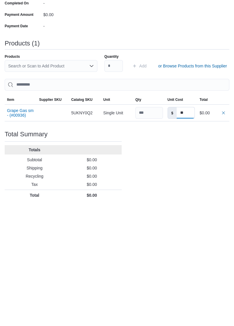
type input "*"
click at [201, 185] on div "Purchase Order: POFV1N-148 Feedback Purchase Order Details Edit Status Pending …" at bounding box center [117, 132] width 225 height 378
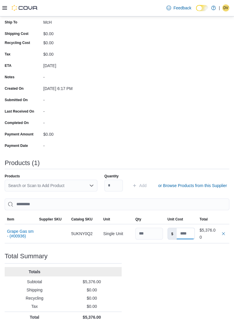
click at [185, 185] on input at bounding box center [186, 233] width 18 height 11
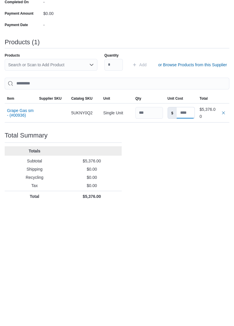
click at [185, 185] on input at bounding box center [186, 233] width 18 height 11
click at [187, 185] on input at bounding box center [186, 233] width 18 height 11
type input "*"
click at [196, 185] on div "Purchase Order: POFV1N-148 Feedback Purchase Order Details Edit Status Pending …" at bounding box center [117, 132] width 225 height 381
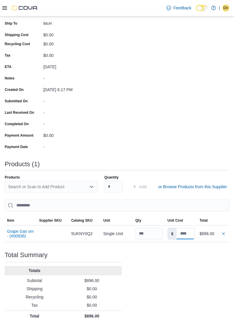
click at [185, 185] on input at bounding box center [186, 233] width 18 height 11
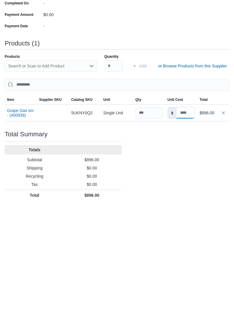
click at [189, 185] on input at bounding box center [186, 233] width 18 height 11
click at [186, 185] on input at bounding box center [186, 233] width 18 height 11
click at [183, 185] on input at bounding box center [186, 233] width 18 height 11
click at [171, 185] on label "$" at bounding box center [172, 233] width 9 height 11
type input "*"
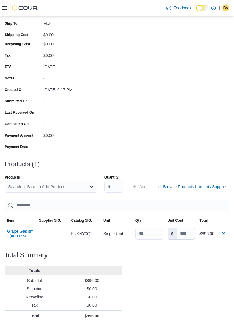
click at [172, 185] on label "$" at bounding box center [172, 233] width 9 height 11
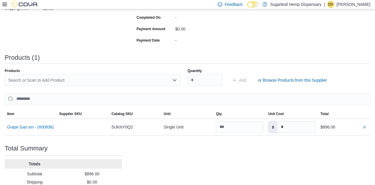
scroll to position [139, 0]
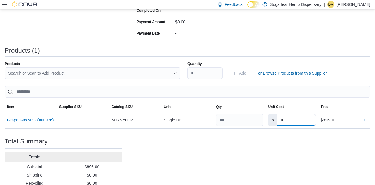
click at [302, 120] on input "*" at bounding box center [296, 120] width 38 height 11
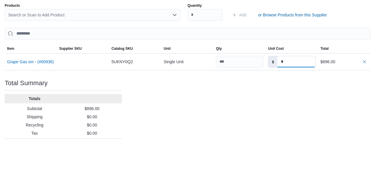
scroll to position [152, 0]
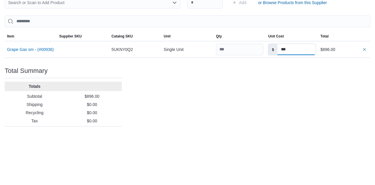
type input "***"
click at [288, 128] on div "Purchase Order: POFV1N-148 Feedback Purchase Order Details Edit Status Pending …" at bounding box center [188, 46] width 366 height 298
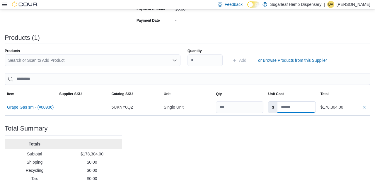
click at [304, 107] on input at bounding box center [296, 107] width 38 height 11
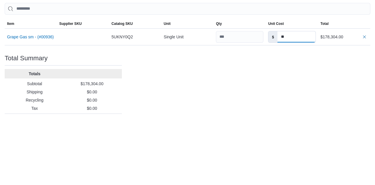
type input "*"
click at [280, 131] on div "Purchase Order: POFV1N-148 Feedback Purchase Order Details Edit Status Pending …" at bounding box center [188, 46] width 366 height 298
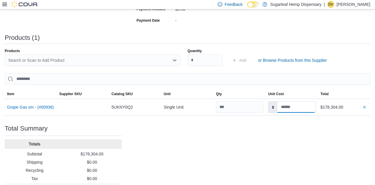
click at [303, 106] on input at bounding box center [296, 107] width 38 height 11
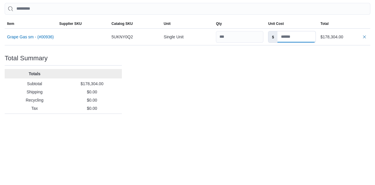
click at [304, 108] on input at bounding box center [296, 107] width 38 height 11
click at [298, 107] on input at bounding box center [296, 107] width 38 height 11
click at [295, 112] on input at bounding box center [296, 107] width 38 height 11
type input "***"
click at [286, 130] on div "Purchase Order: POFV1N-148 Feedback Purchase Order Details Edit Status Pending …" at bounding box center [188, 46] width 366 height 298
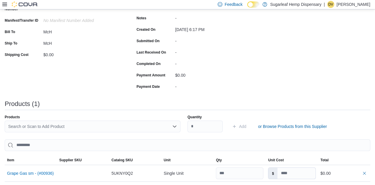
scroll to position [139, 0]
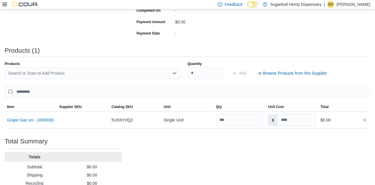
click at [177, 119] on div "Single Unit" at bounding box center [187, 120] width 52 height 12
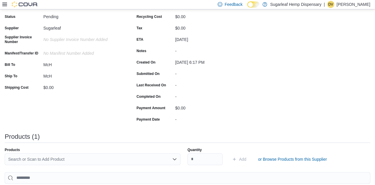
scroll to position [0, 0]
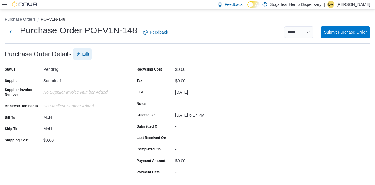
click at [84, 59] on span "Edit" at bounding box center [82, 54] width 14 height 12
type input "***"
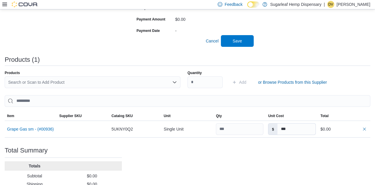
scroll to position [187, 0]
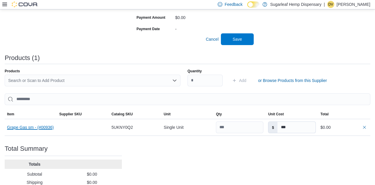
click at [28, 129] on button "Grape Gas sm - (#00936)" at bounding box center [30, 127] width 47 height 5
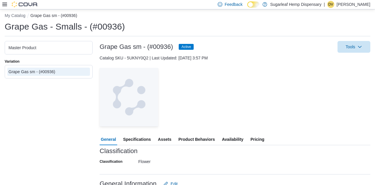
scroll to position [4, 0]
click at [130, 142] on span "Specifications" at bounding box center [137, 140] width 28 height 12
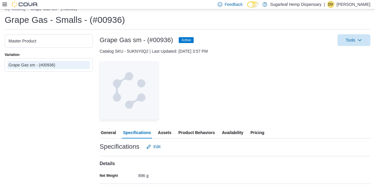
scroll to position [49, 0]
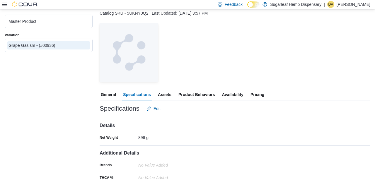
click at [141, 140] on div "896 g" at bounding box center [177, 136] width 79 height 7
click at [108, 139] on label "Net Weight" at bounding box center [109, 137] width 18 height 5
click at [156, 110] on span "Edit" at bounding box center [156, 109] width 7 height 6
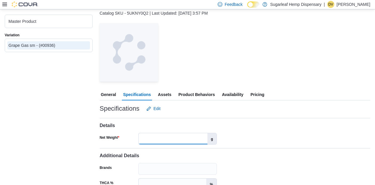
click at [191, 142] on input "***" at bounding box center [173, 138] width 69 height 11
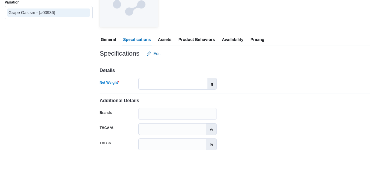
scroll to position [71, 0]
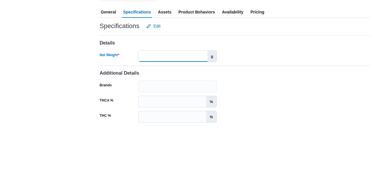
type input "*"
click at [278, 116] on div "Details Net Weight g" at bounding box center [235, 108] width 271 height 30
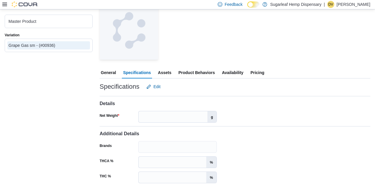
click at [266, 115] on div "Details Net Weight g" at bounding box center [235, 108] width 271 height 30
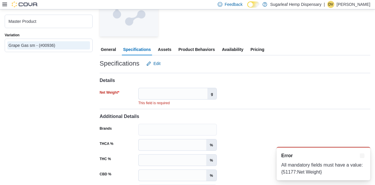
scroll to position [0, 0]
click at [259, 161] on div "Additional Details Brands THCA % % THC % % CBD % % Dominant Terpenes" at bounding box center [235, 150] width 271 height 91
click at [256, 185] on div "Additional Details Brands THCA % % THC % % CBD % % Dominant Terpenes" at bounding box center [235, 150] width 271 height 91
click at [252, 161] on div "Additional Details Brands THCA % % THC % % CBD % % Dominant Terpenes" at bounding box center [235, 150] width 271 height 91
click at [248, 165] on div "Additional Details Brands THCA % % THC % % CBD % % Dominant Terpenes" at bounding box center [235, 150] width 271 height 91
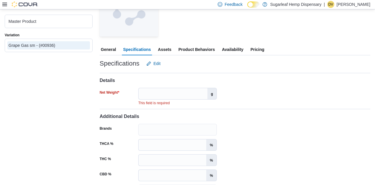
click at [158, 54] on span "Assets" at bounding box center [164, 50] width 13 height 12
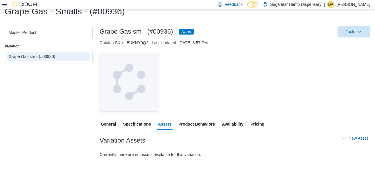
click at [135, 129] on span "Specifications" at bounding box center [137, 124] width 28 height 12
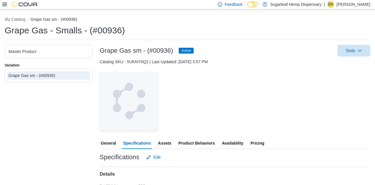
click at [169, 142] on button "Assets" at bounding box center [165, 143] width 16 height 12
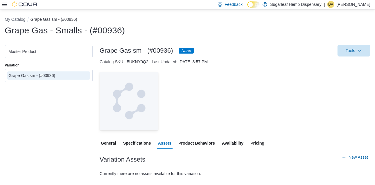
click at [178, 143] on span "Product Behaviors" at bounding box center [196, 143] width 36 height 12
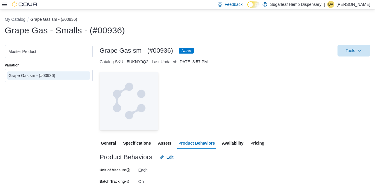
scroll to position [2, 0]
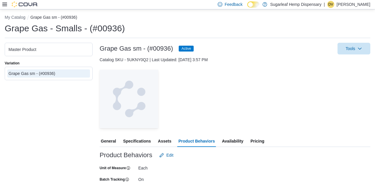
click at [253, 143] on span "Pricing" at bounding box center [257, 141] width 14 height 12
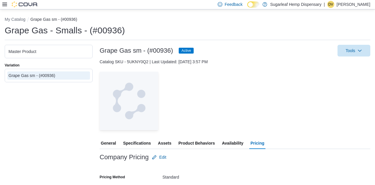
click at [109, 146] on span "General" at bounding box center [108, 143] width 15 height 12
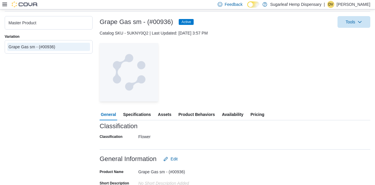
scroll to position [28, 0]
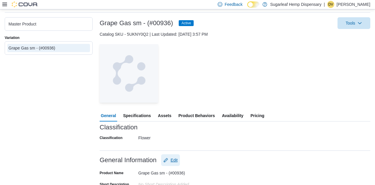
click at [174, 166] on span "Edit" at bounding box center [170, 160] width 14 height 12
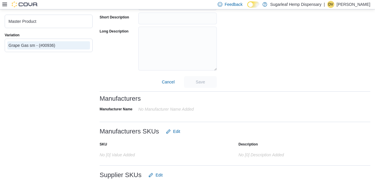
scroll to position [0, 0]
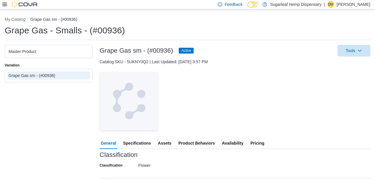
click at [252, 120] on div "— Click to open this image in fullscreen mode" at bounding box center [235, 101] width 271 height 59
click at [280, 117] on div "— Click to open this image in fullscreen mode" at bounding box center [235, 101] width 271 height 59
click at [6, 5] on icon at bounding box center [4, 5] width 5 height 4
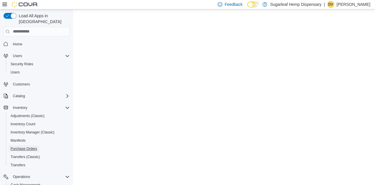
click at [18, 146] on span "Purchase Orders" at bounding box center [24, 148] width 27 height 5
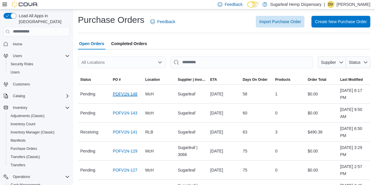
click at [123, 98] on link "POFV1N-148" at bounding box center [125, 94] width 25 height 7
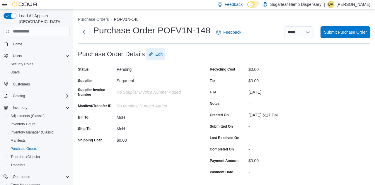
click at [156, 55] on span "Edit" at bounding box center [159, 54] width 7 height 6
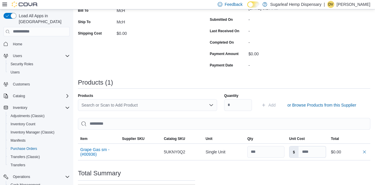
scroll to position [139, 0]
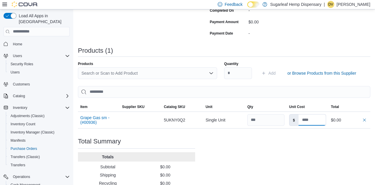
click at [308, 120] on input at bounding box center [312, 120] width 28 height 11
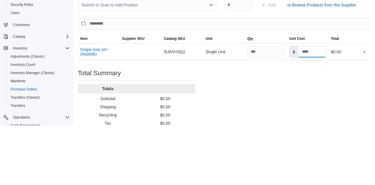
scroll to position [148, 0]
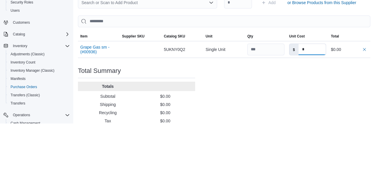
type input "*"
click at [336, 120] on td "Total $0.00" at bounding box center [349, 111] width 42 height 17
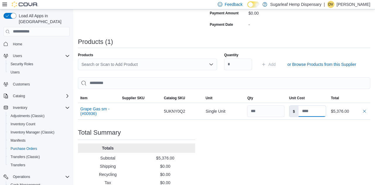
click at [320, 110] on input at bounding box center [312, 111] width 28 height 11
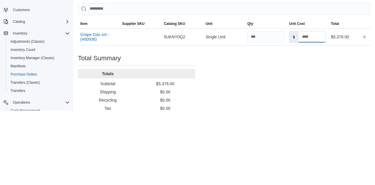
type input "*"
click at [312, 113] on input at bounding box center [312, 111] width 28 height 11
type input "*"
click at [313, 137] on div "Purchase Order: POFV1N-148 Feedback Purchase Order Details Edit Status Pending …" at bounding box center [224, 50] width 292 height 298
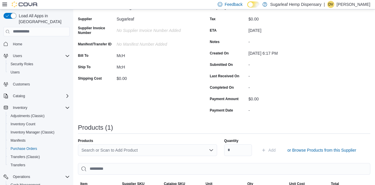
scroll to position [139, 0]
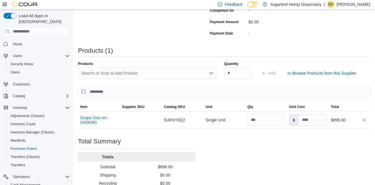
click at [166, 74] on div "Search or Scan to Add Product" at bounding box center [147, 73] width 139 height 12
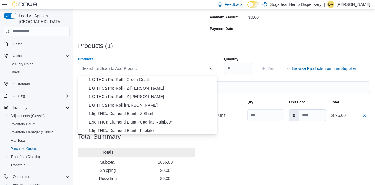
scroll to position [162, 0]
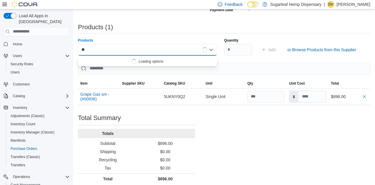
type input "***"
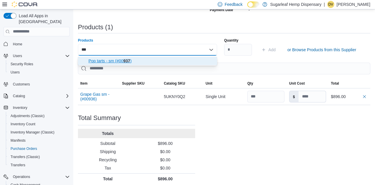
click at [90, 64] on button "Pop tarts - sm (#00 937 )" at bounding box center [147, 61] width 139 height 8
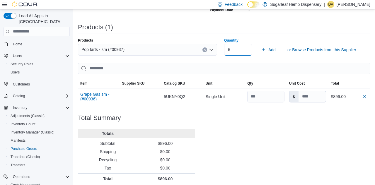
type input "***"
click at [265, 52] on icon "submit" at bounding box center [263, 49] width 5 height 5
type input "*"
